Goal: Task Accomplishment & Management: Manage account settings

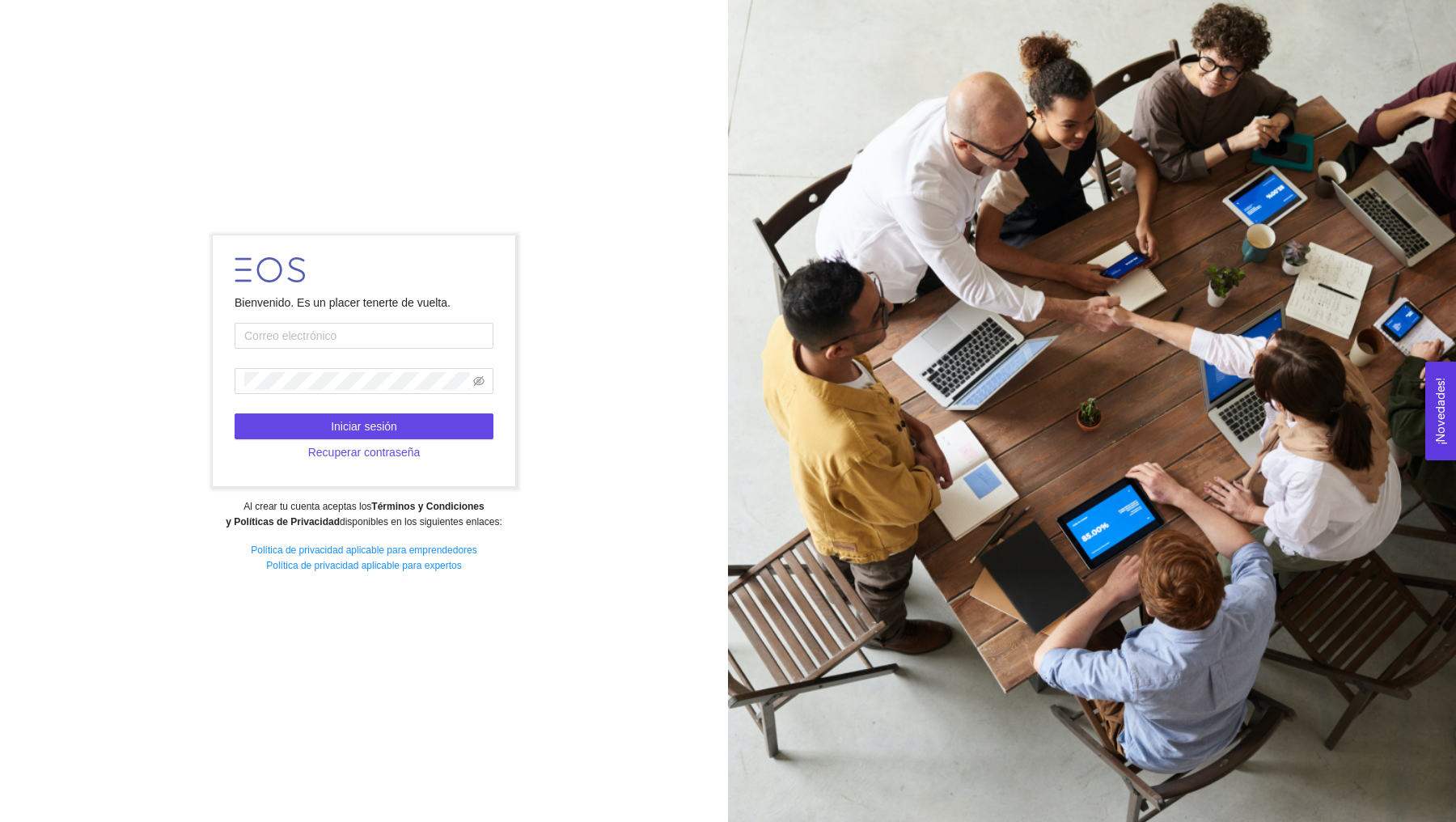
click at [361, 352] on form "Bienvenido. Es un placer tenerte de vuelta. Iniciar sesión Recuperar contraseña" at bounding box center [364, 360] width 302 height 250
click at [361, 345] on input "text" at bounding box center [364, 335] width 259 height 26
type input "[EMAIL_ADDRESS][DOMAIN_NAME]"
click at [358, 437] on button "Iniciar sesión" at bounding box center [364, 426] width 259 height 26
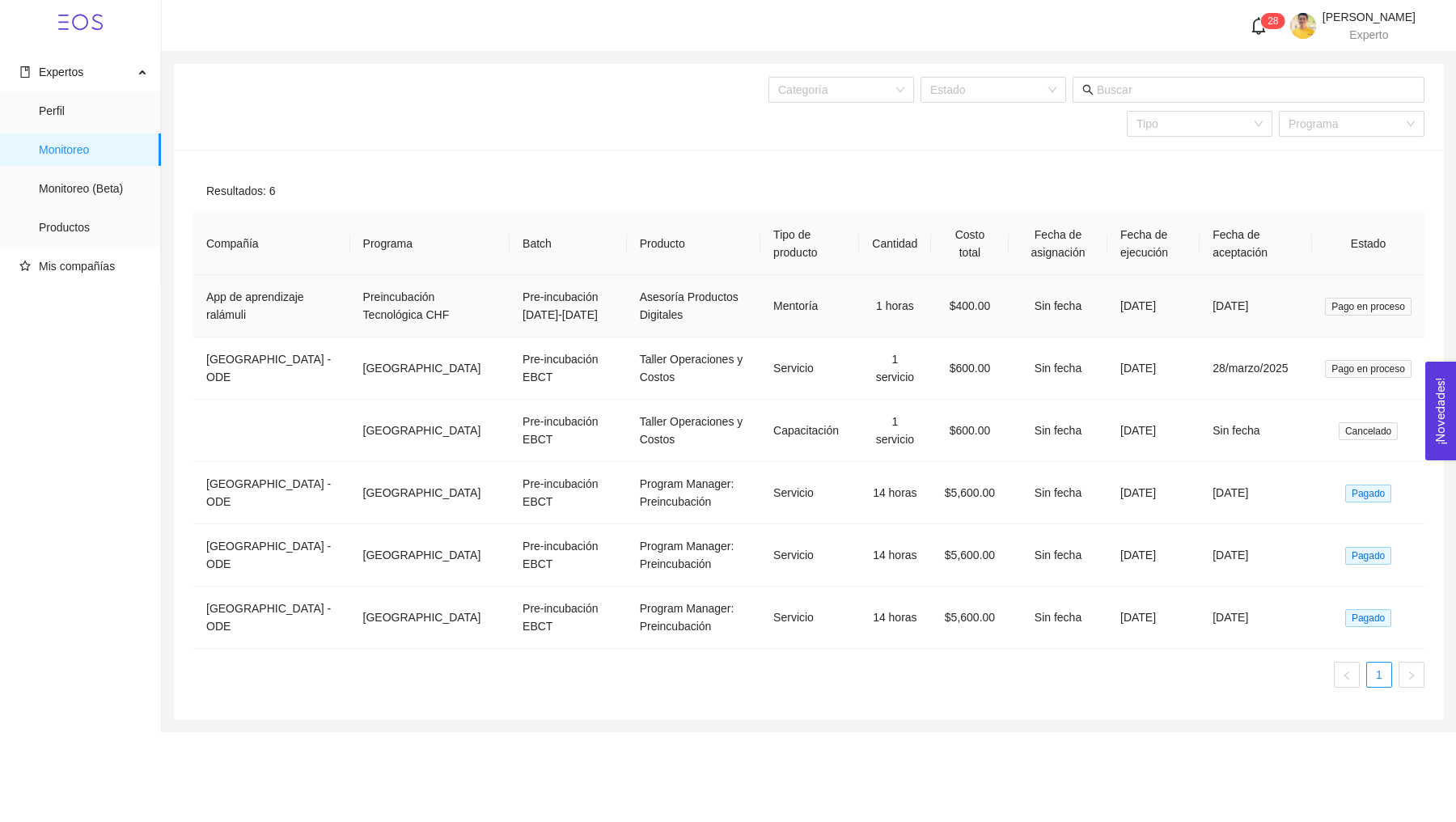
click at [1359, 300] on span "Pago en proceso" at bounding box center [1368, 307] width 87 height 18
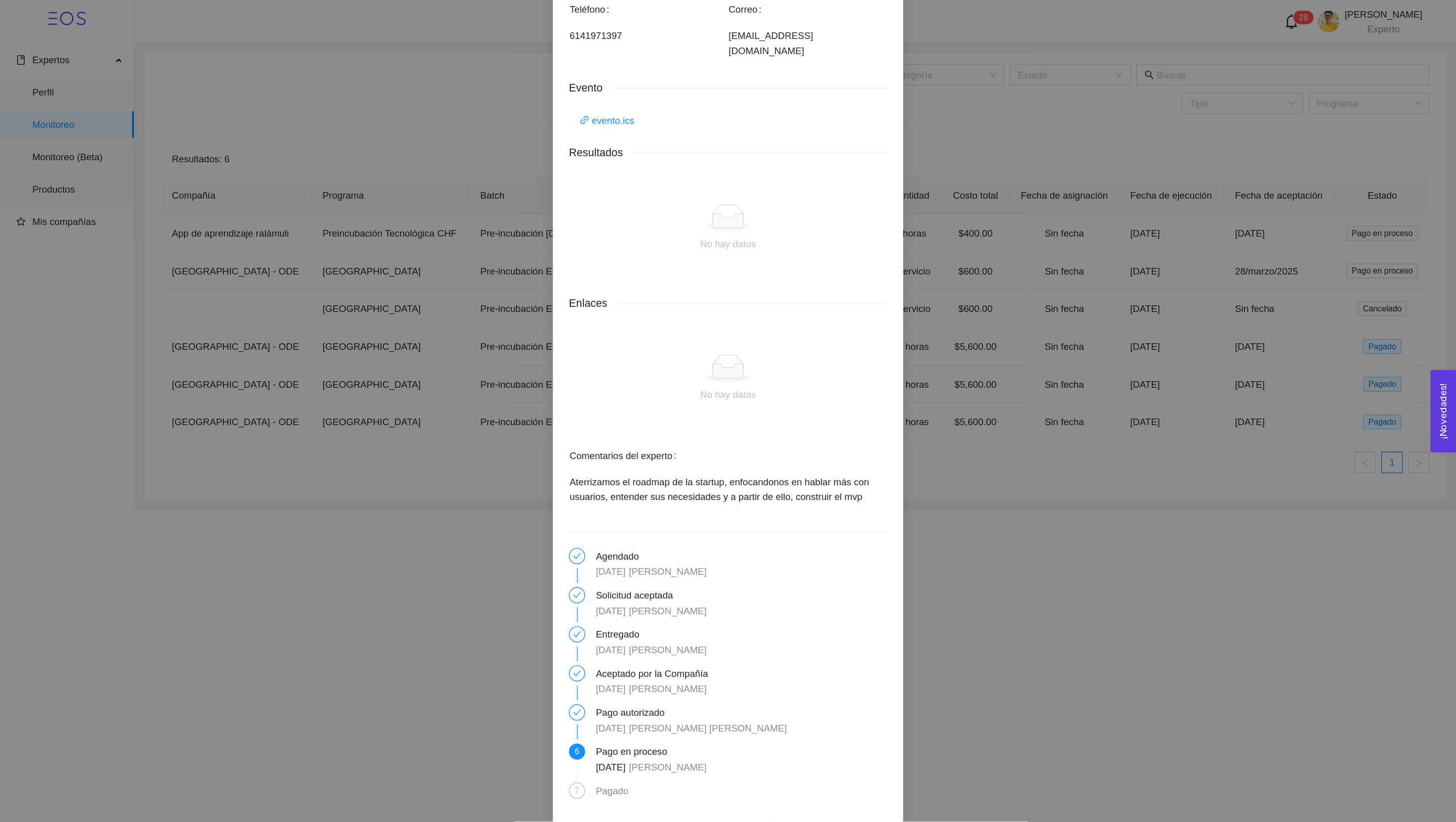
scroll to position [455, 0]
